Goal: Information Seeking & Learning: Learn about a topic

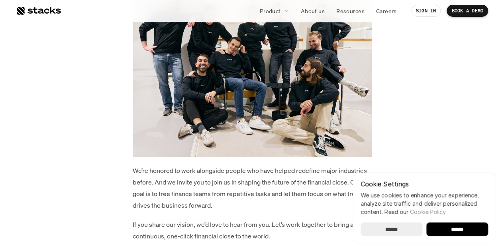
scroll to position [1278, 0]
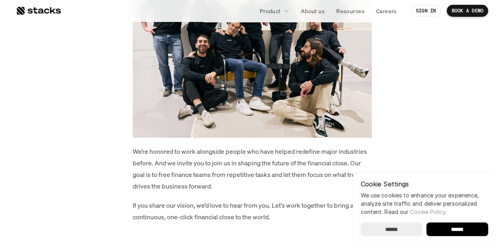
drag, startPoint x: 345, startPoint y: 83, endPoint x: 75, endPoint y: 108, distance: 271.6
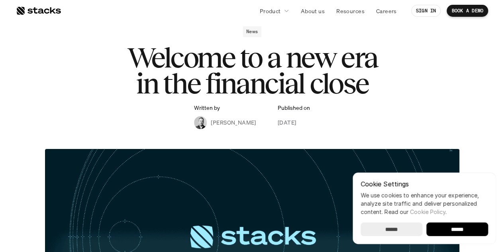
scroll to position [0, 0]
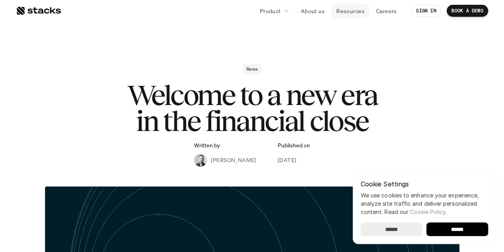
click at [343, 9] on p "Resources" at bounding box center [351, 11] width 28 height 8
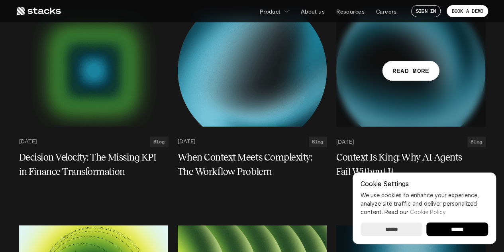
scroll to position [101, 0]
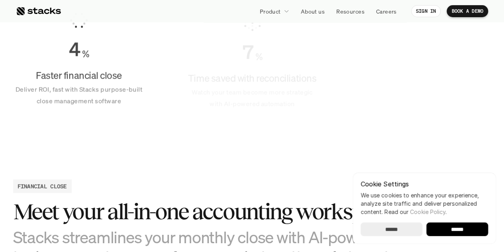
scroll to position [666, 0]
